Goal: Obtain resource: Download file/media

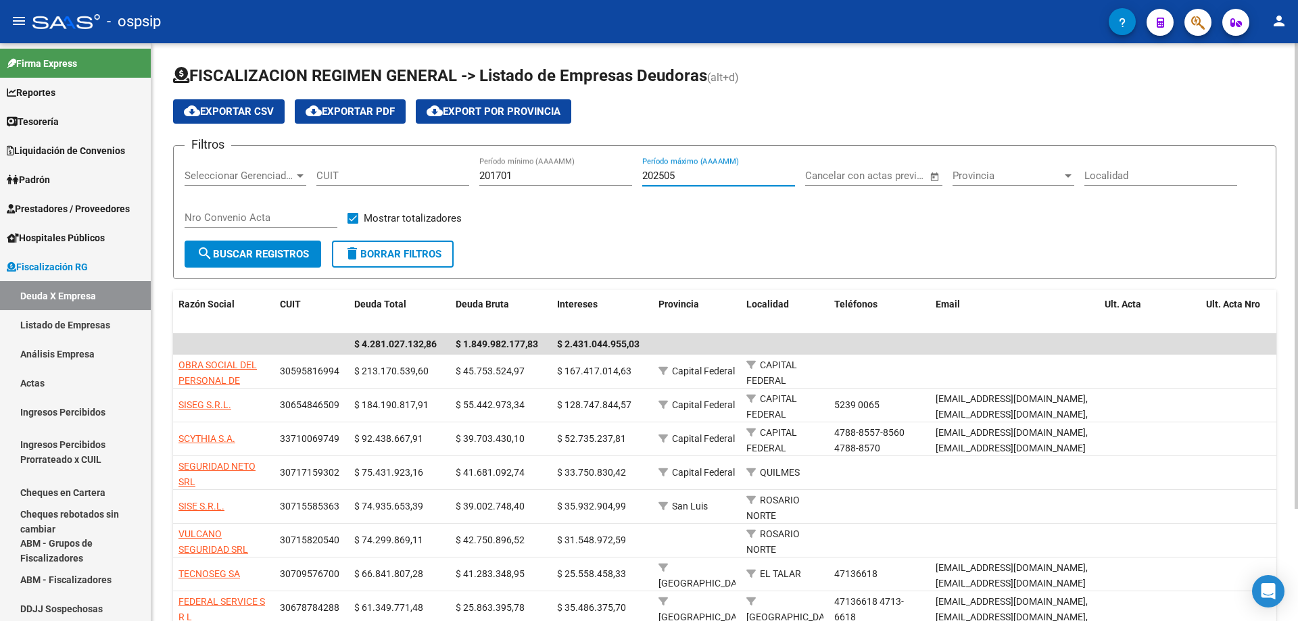
click at [695, 175] on input "202505" at bounding box center [718, 176] width 153 height 12
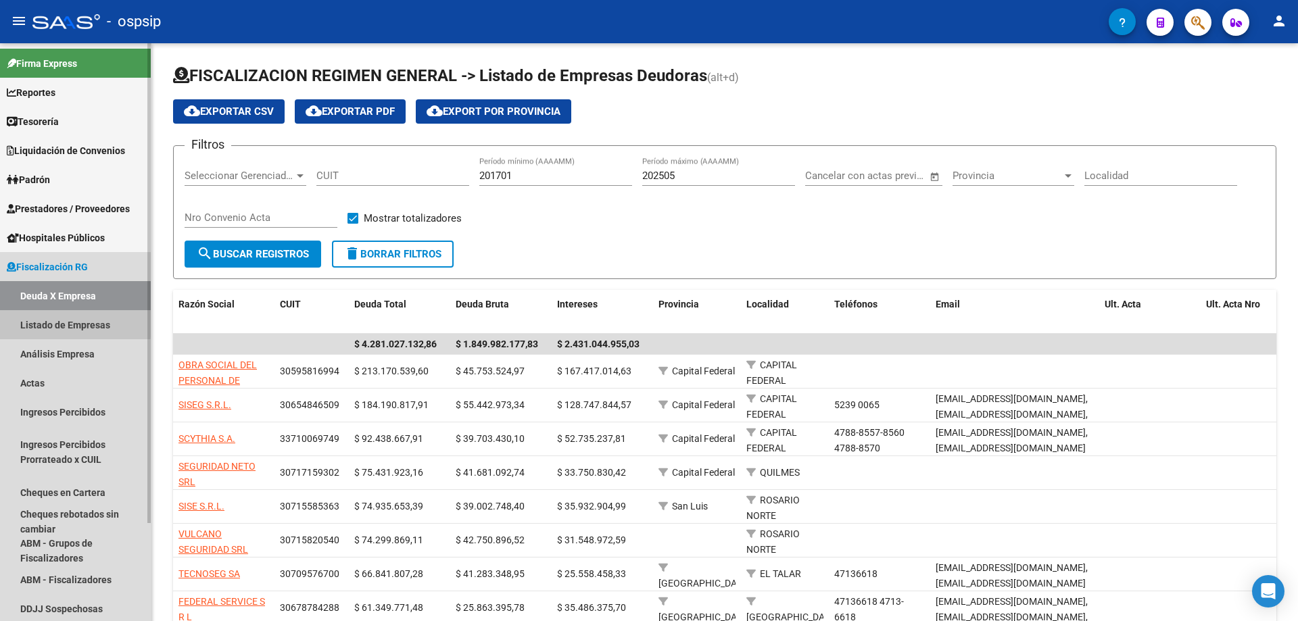
click at [36, 320] on link "Listado de Empresas" at bounding box center [75, 324] width 151 height 29
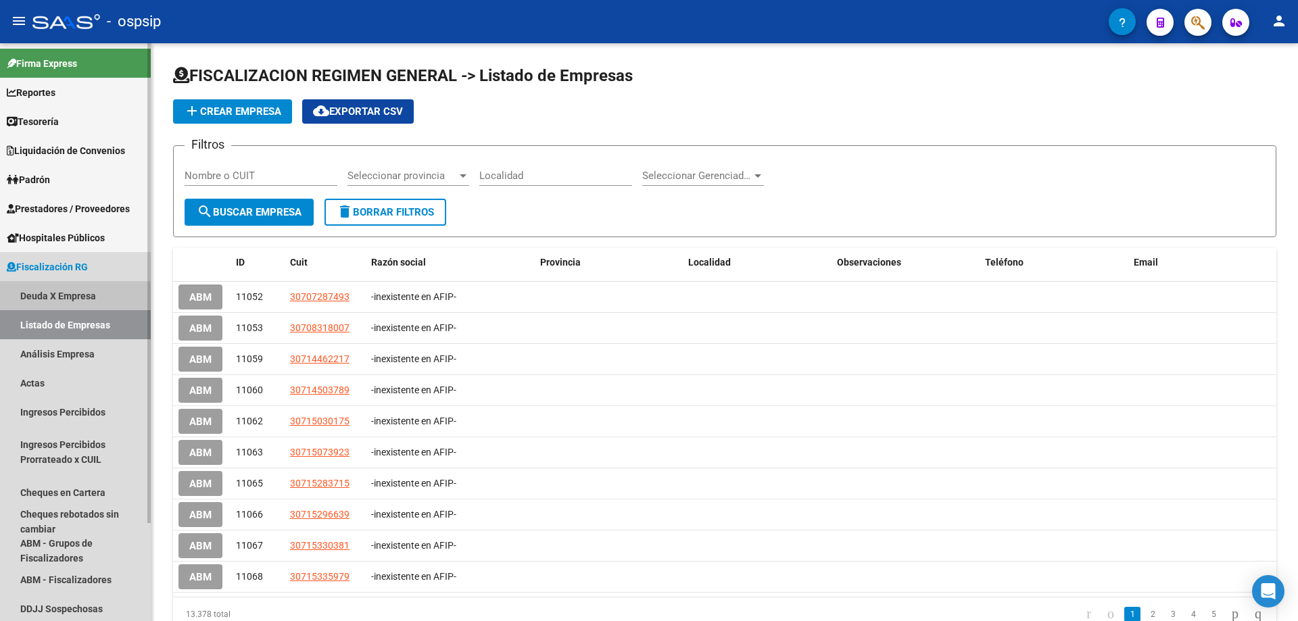
click at [38, 296] on link "Deuda X Empresa" at bounding box center [75, 295] width 151 height 29
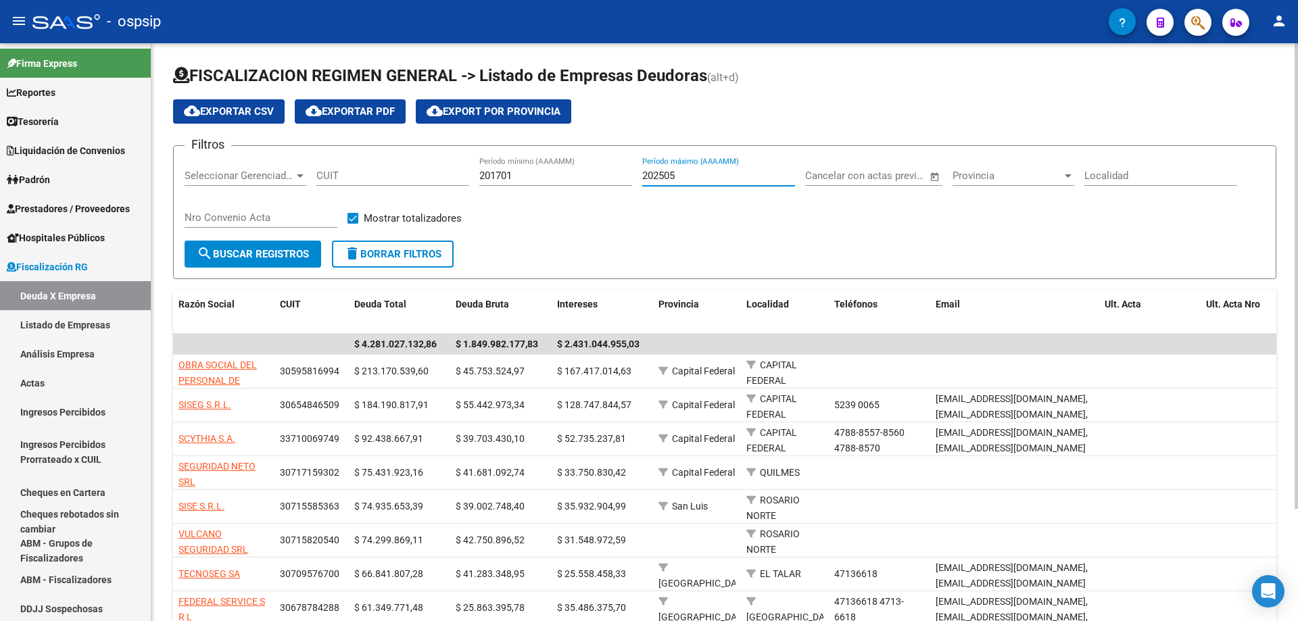
click at [702, 181] on input "202505" at bounding box center [718, 176] width 153 height 12
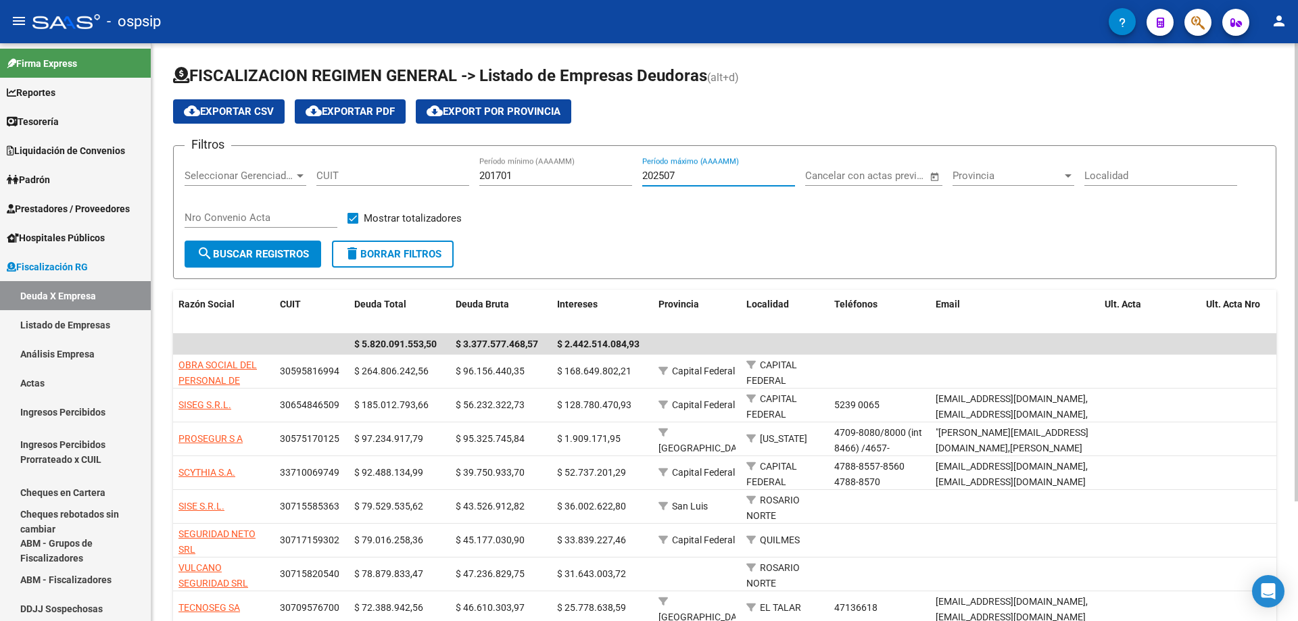
type input "202507"
click at [240, 116] on span "cloud_download Exportar CSV" at bounding box center [229, 111] width 90 height 12
